Goal: Find specific page/section: Find specific page/section

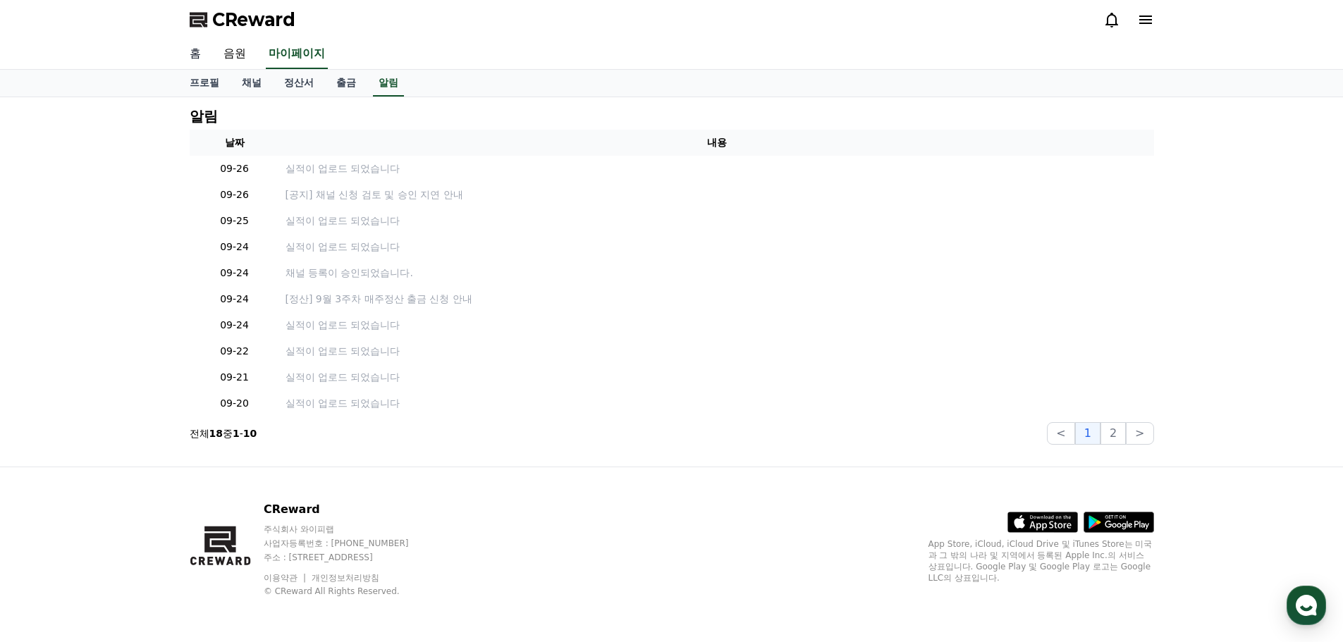
click at [194, 56] on link "홈" at bounding box center [195, 54] width 34 height 30
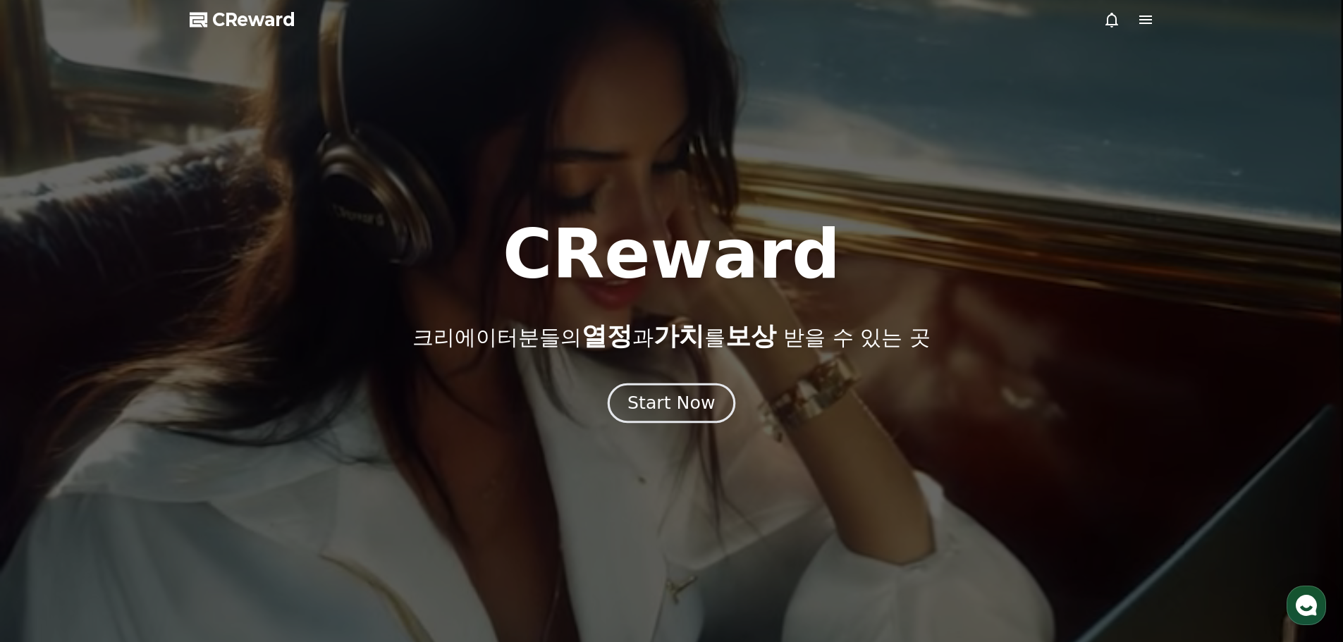
click at [656, 411] on div "Start Now" at bounding box center [670, 403] width 87 height 24
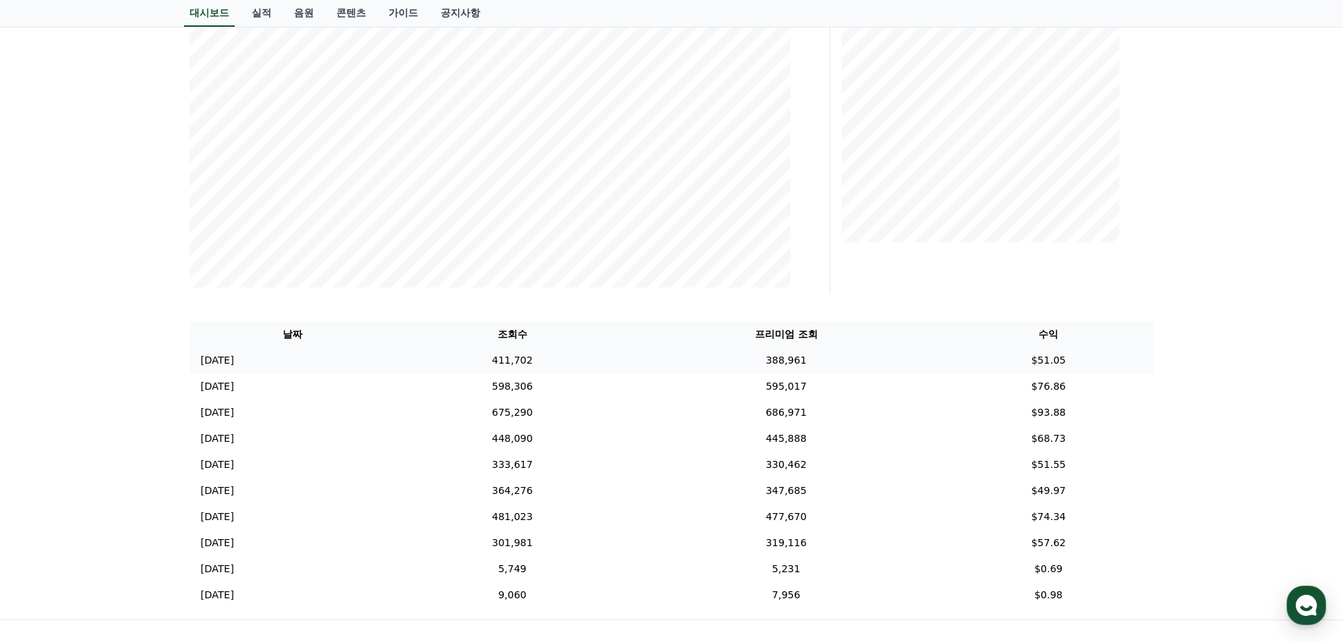
scroll to position [352, 0]
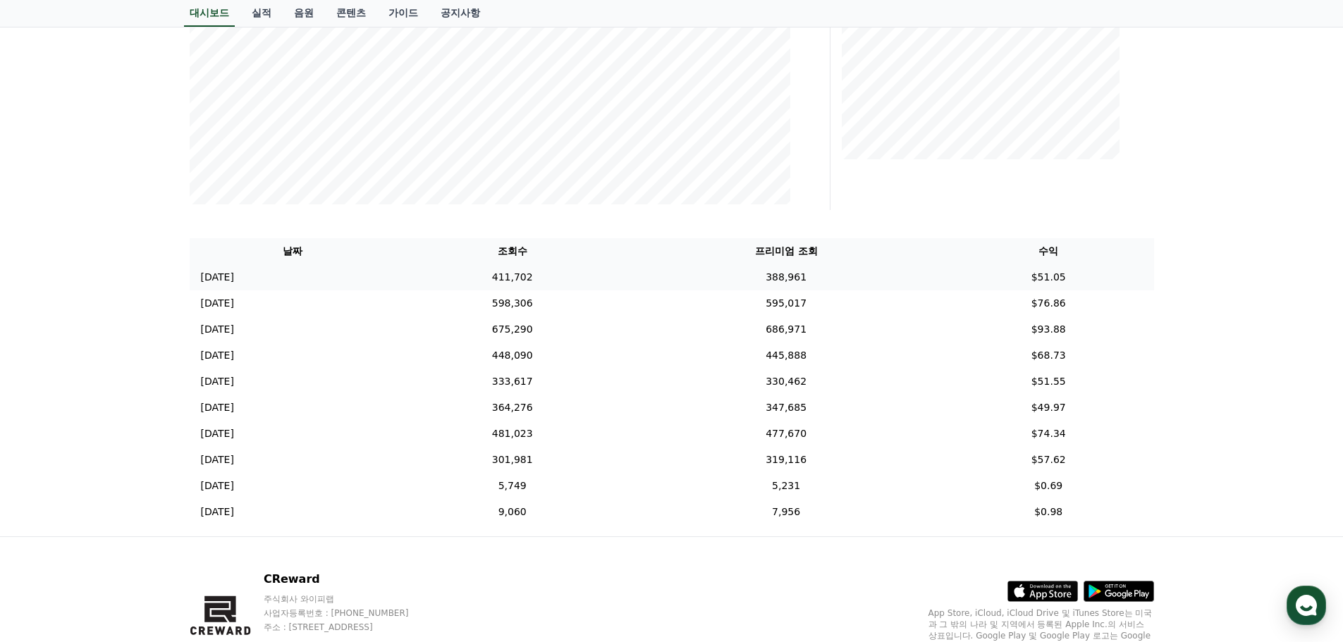
click at [234, 279] on p "2025-09-25" at bounding box center [217, 277] width 33 height 15
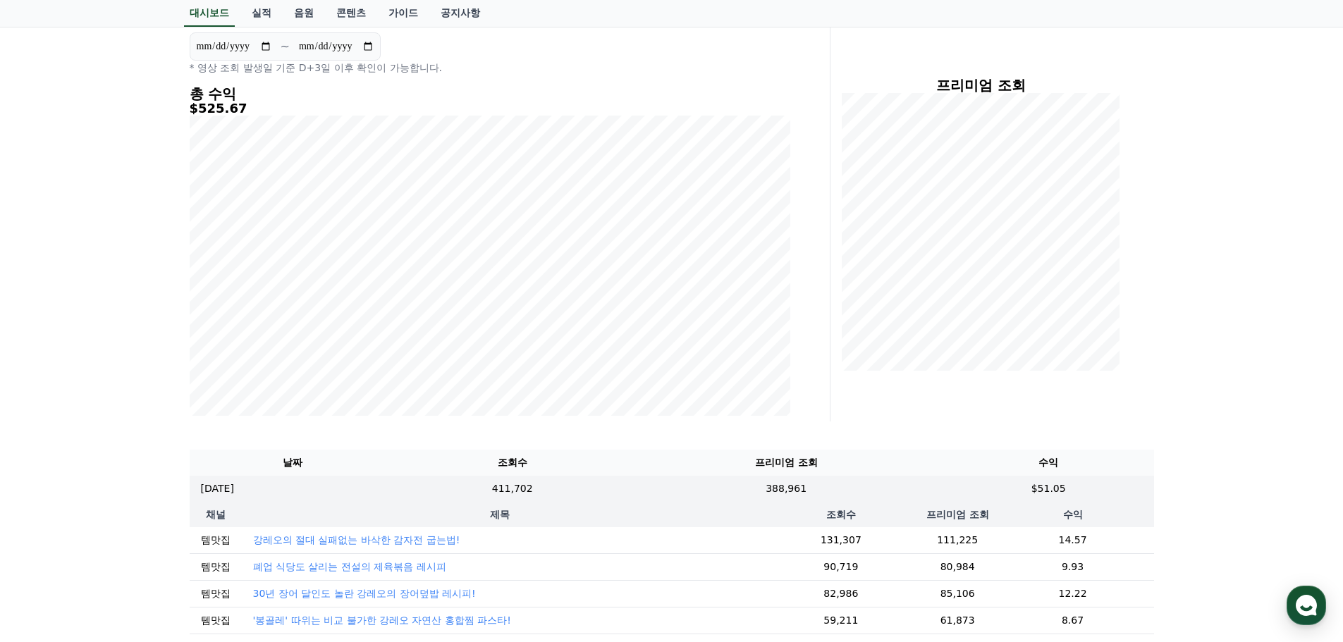
scroll to position [70, 0]
